Goal: Task Accomplishment & Management: Use online tool/utility

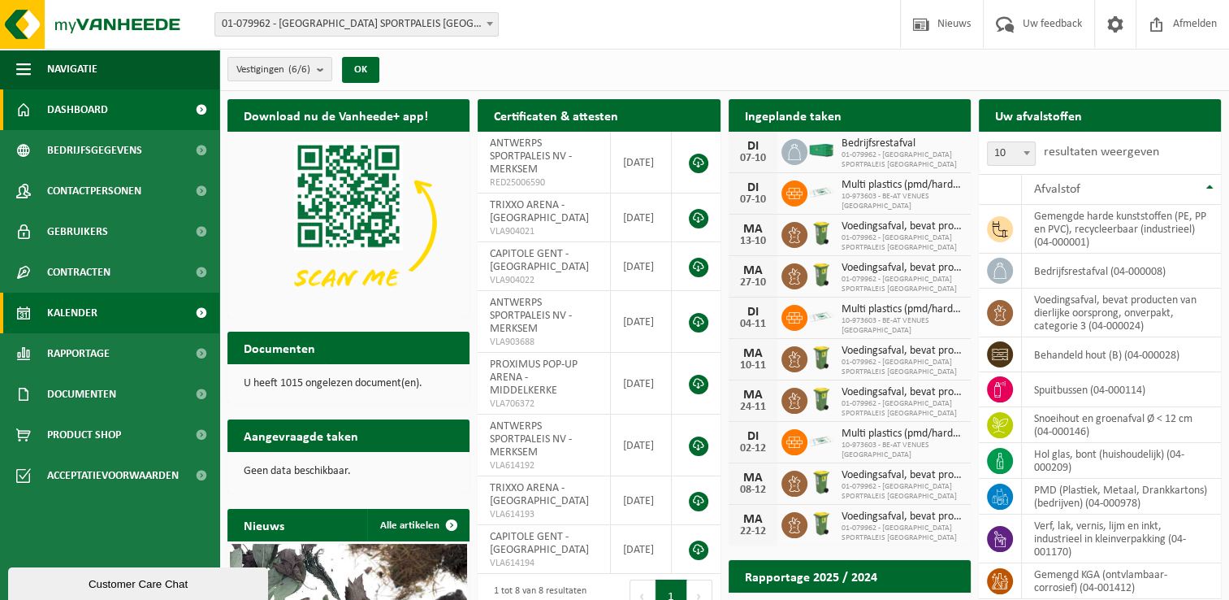
click at [68, 313] on span "Kalender" at bounding box center [72, 313] width 50 height 41
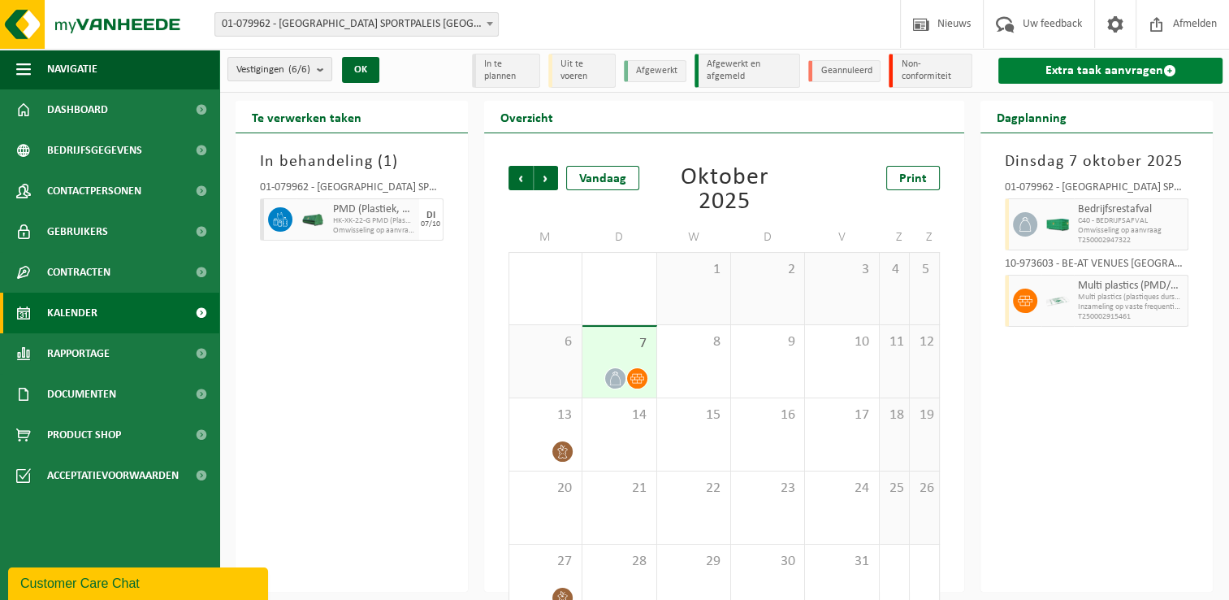
click at [1166, 70] on span at bounding box center [1169, 70] width 13 height 13
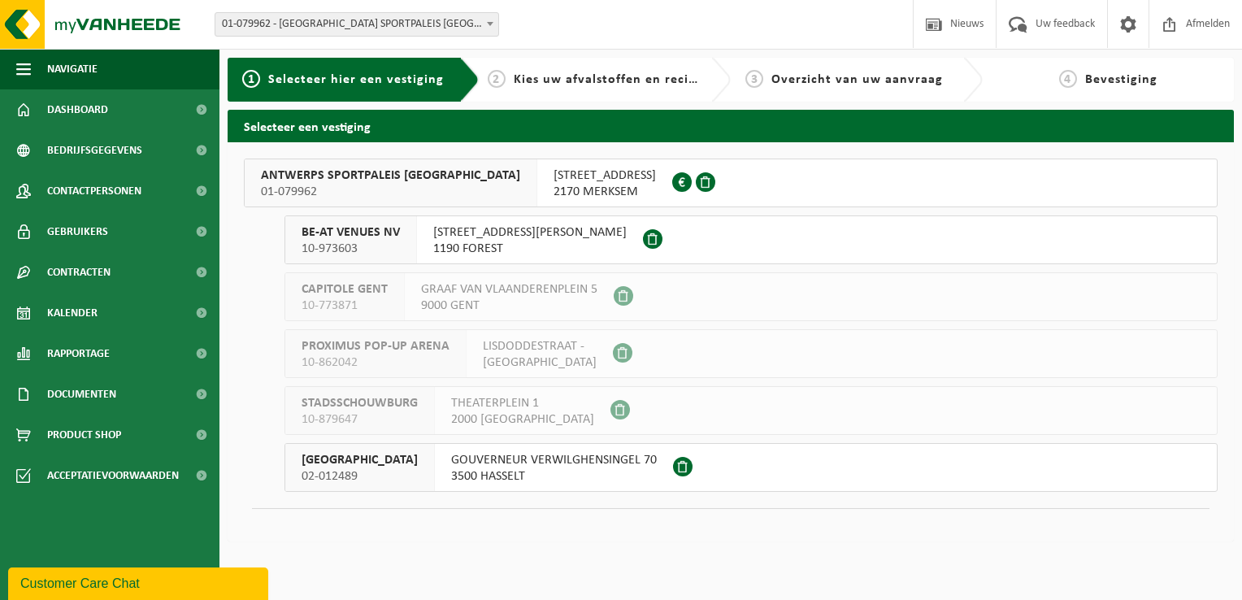
click at [423, 185] on div "ANTWERPS SPORTPALEIS NV 01-079962" at bounding box center [391, 182] width 293 height 47
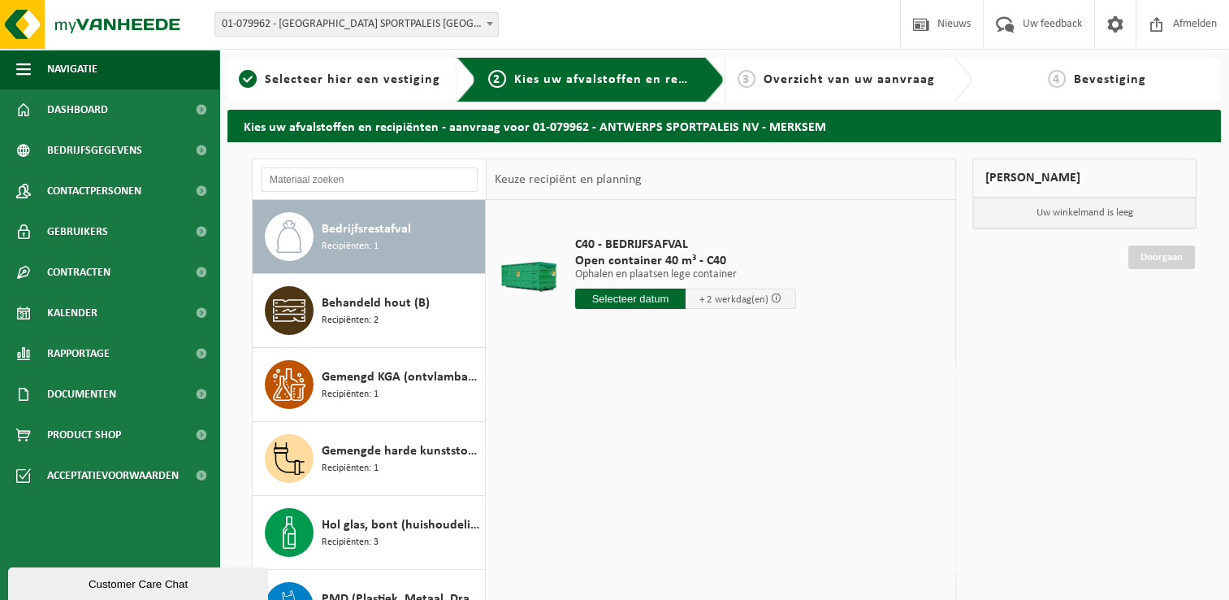
click at [647, 299] on input "text" at bounding box center [630, 298] width 111 height 20
